Goal: Use online tool/utility: Utilize a website feature to perform a specific function

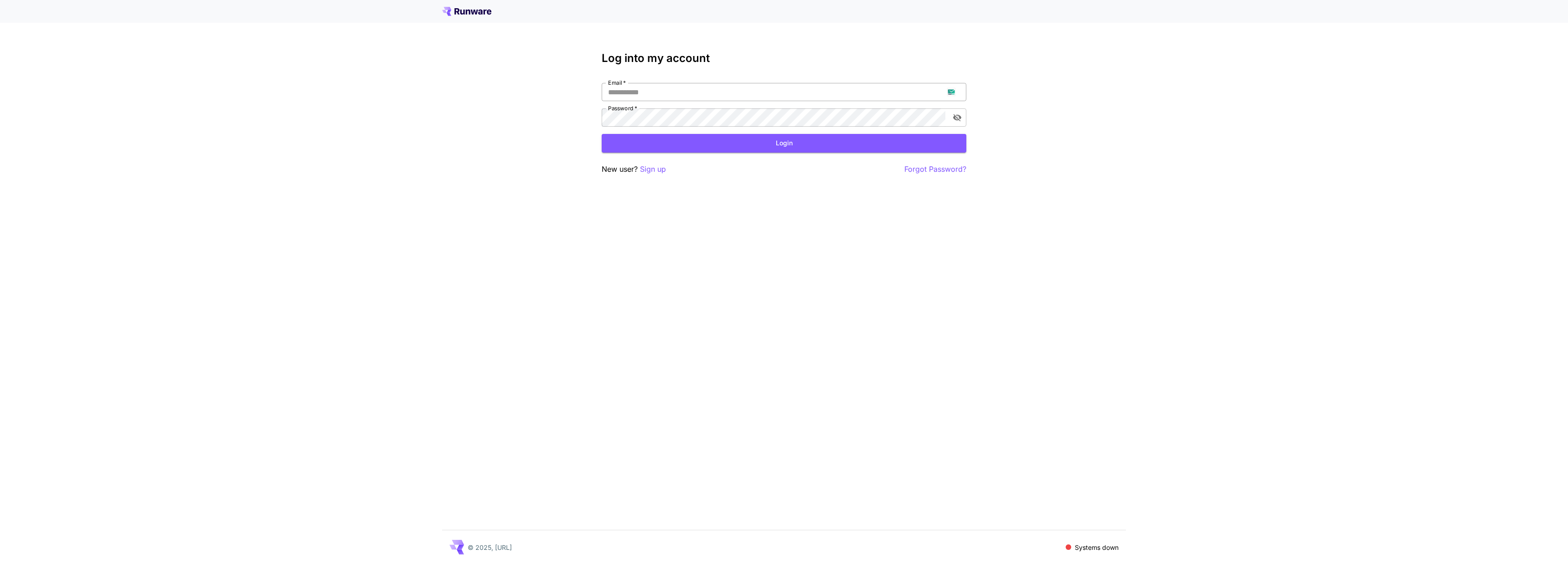
click at [662, 88] on input "Email   *" at bounding box center [783, 92] width 365 height 18
type input "**********"
click button "Login" at bounding box center [783, 143] width 365 height 19
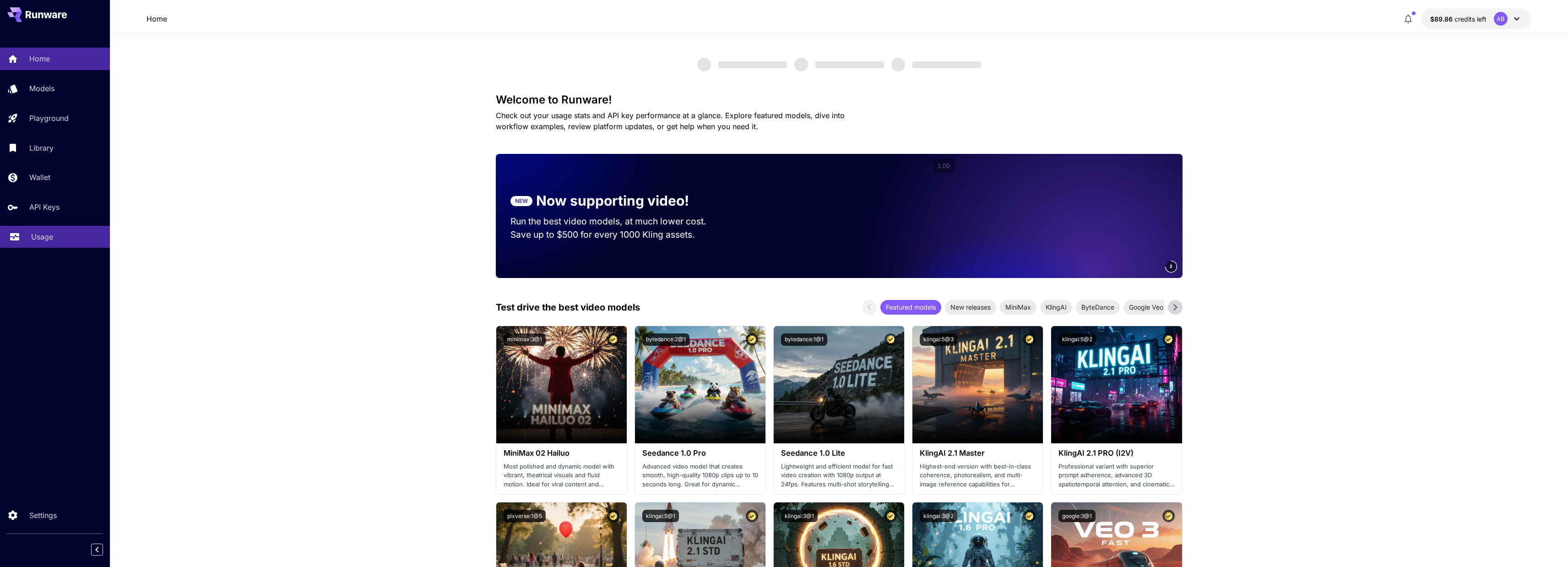
click at [35, 235] on p "Usage" at bounding box center [42, 237] width 22 height 11
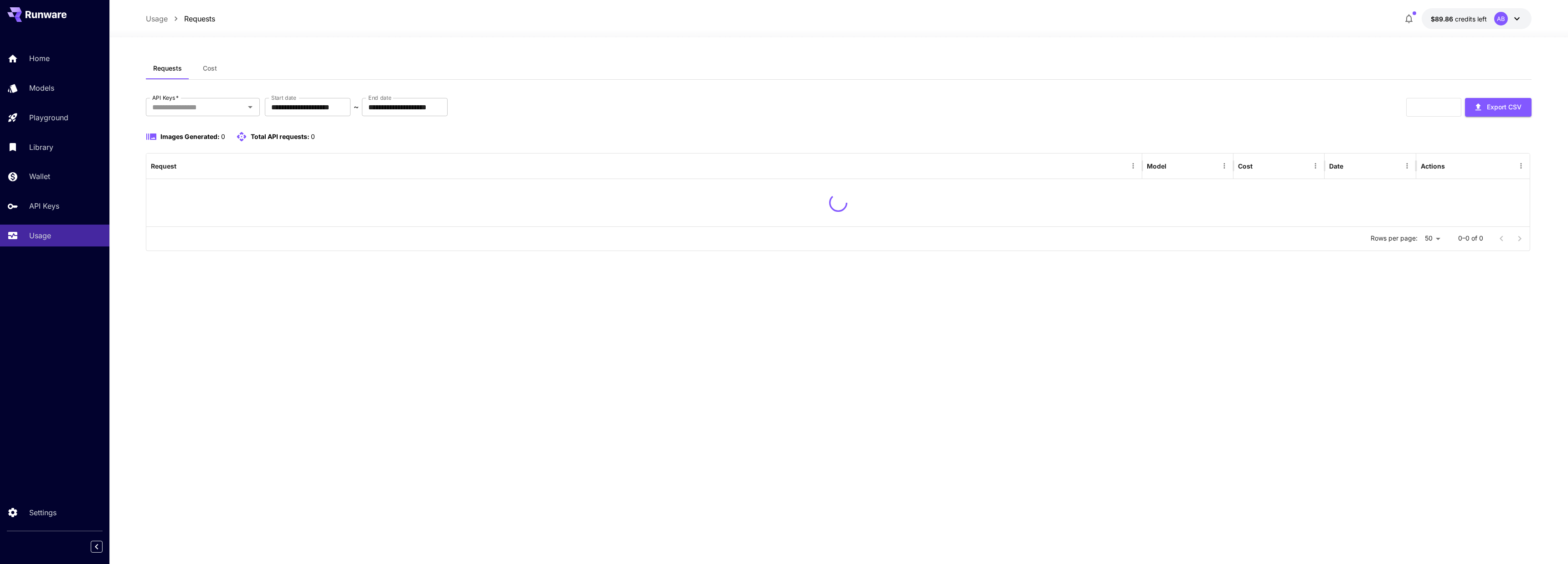
click at [223, 70] on button "Cost" at bounding box center [209, 68] width 41 height 22
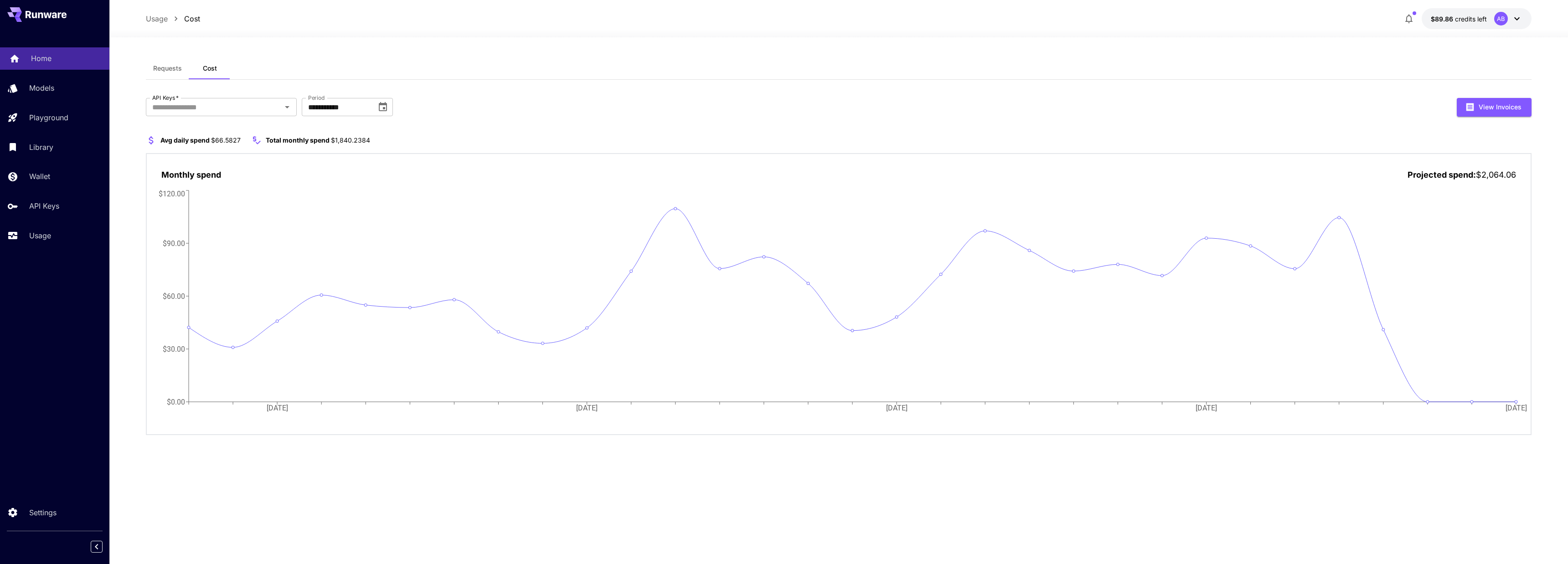
click at [35, 52] on link "Home" at bounding box center [55, 58] width 110 height 23
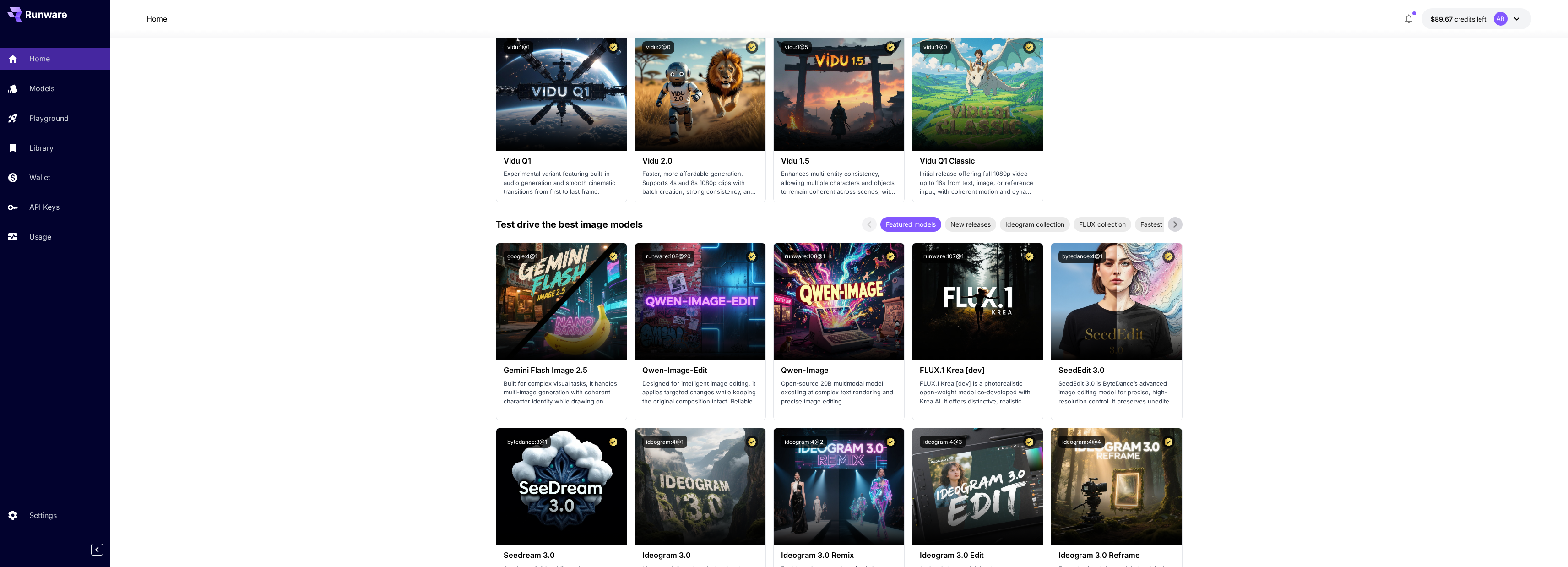
scroll to position [787, 0]
click at [78, 238] on div "Usage" at bounding box center [67, 237] width 72 height 11
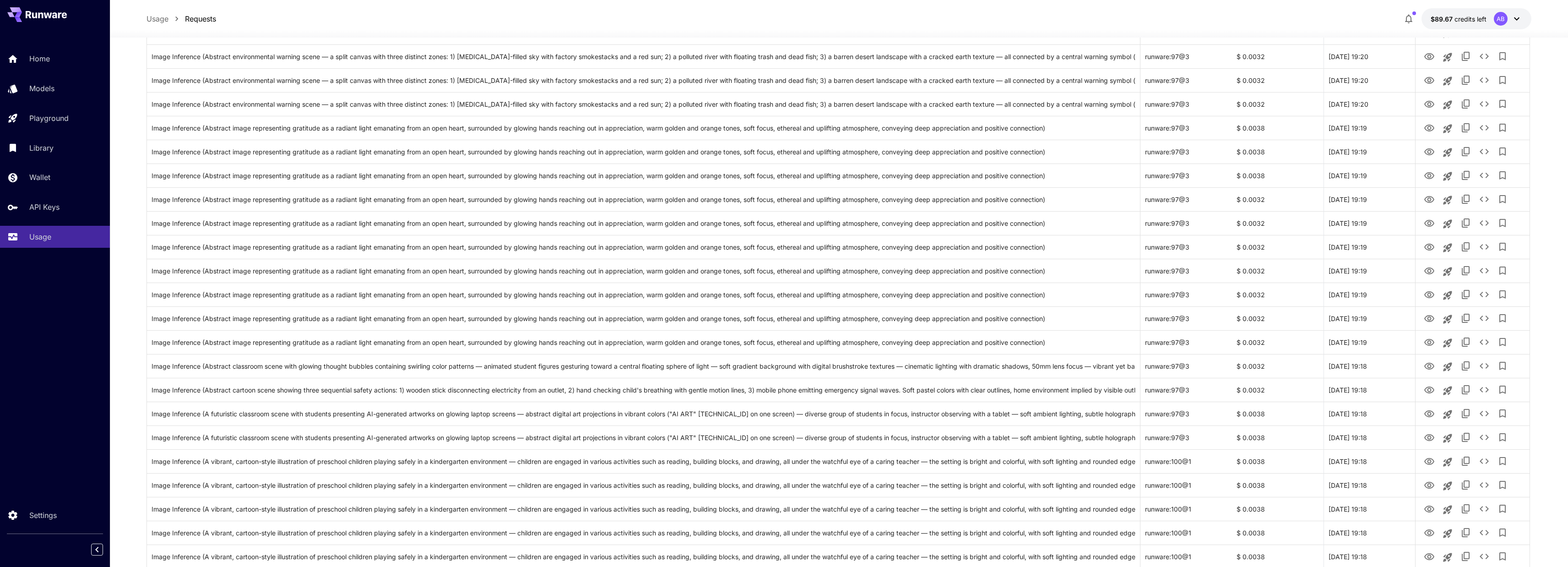
scroll to position [588, 0]
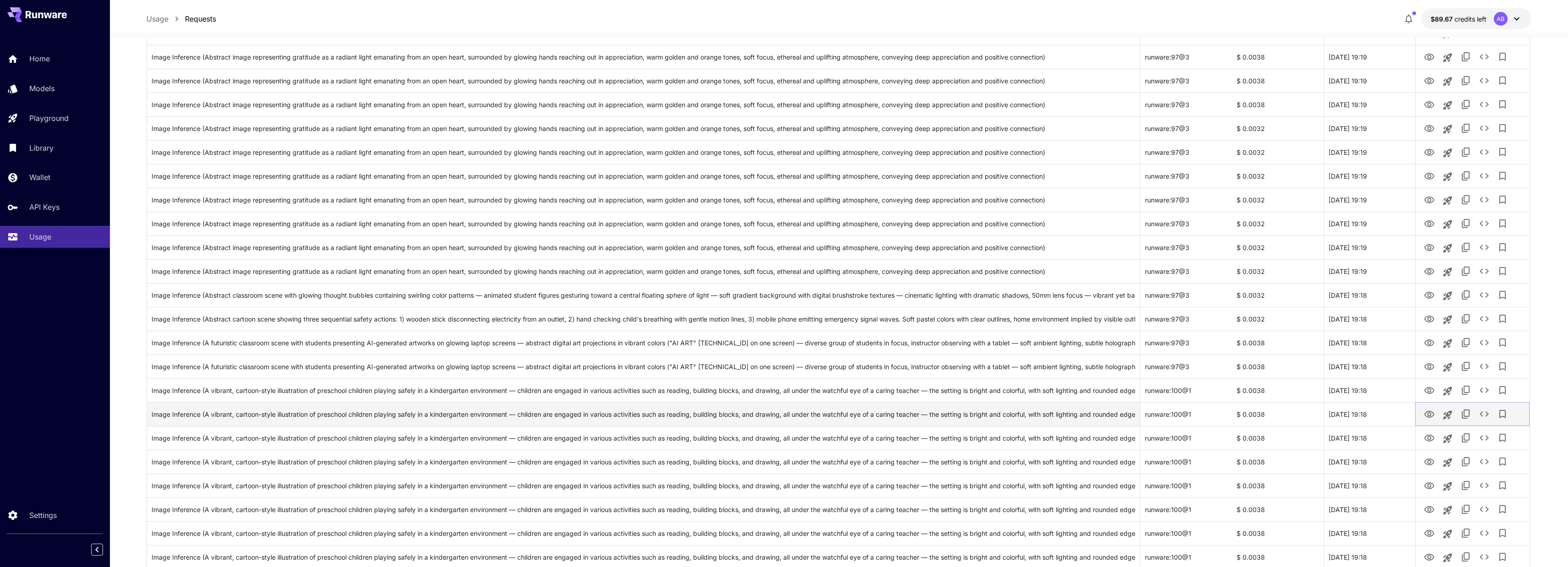
click at [1429, 415] on icon "View Image" at bounding box center [1429, 415] width 11 height 11
click at [1448, 417] on icon "Launch in playground" at bounding box center [1448, 415] width 11 height 11
